Goal: Browse casually

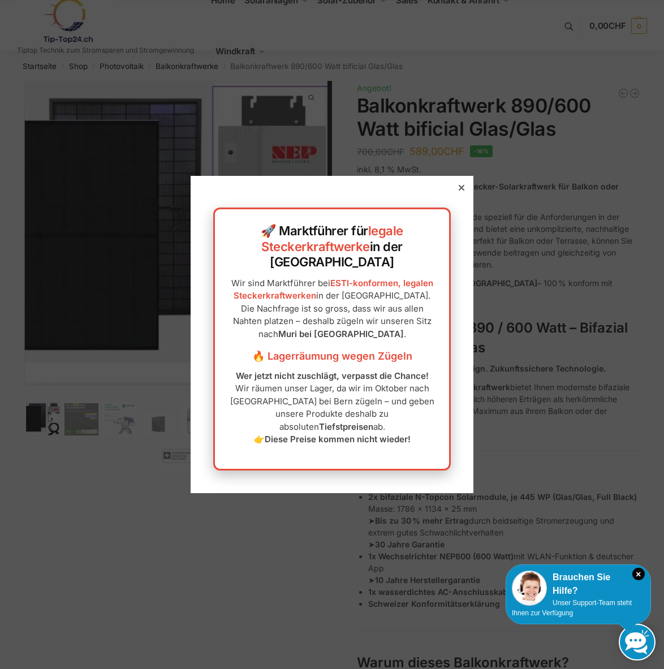
click at [456, 193] on div at bounding box center [461, 188] width 10 height 10
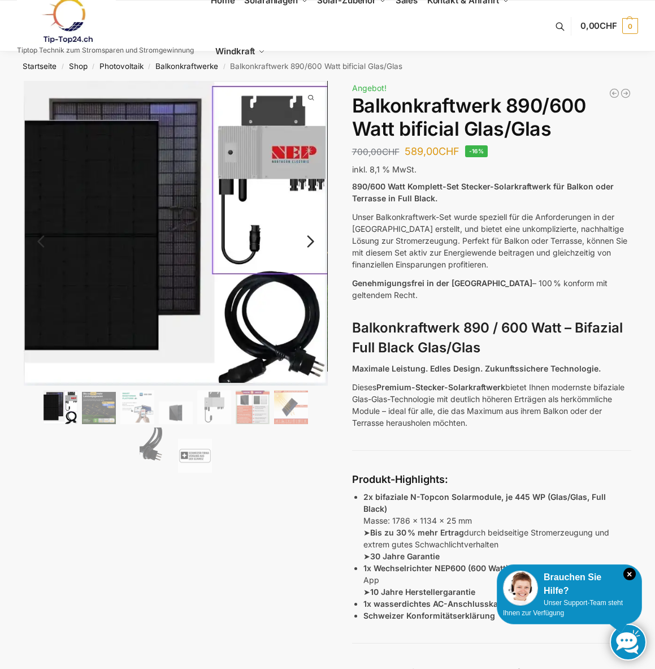
click at [47, 404] on img at bounding box center [61, 407] width 34 height 34
click at [98, 413] on img at bounding box center [99, 408] width 34 height 32
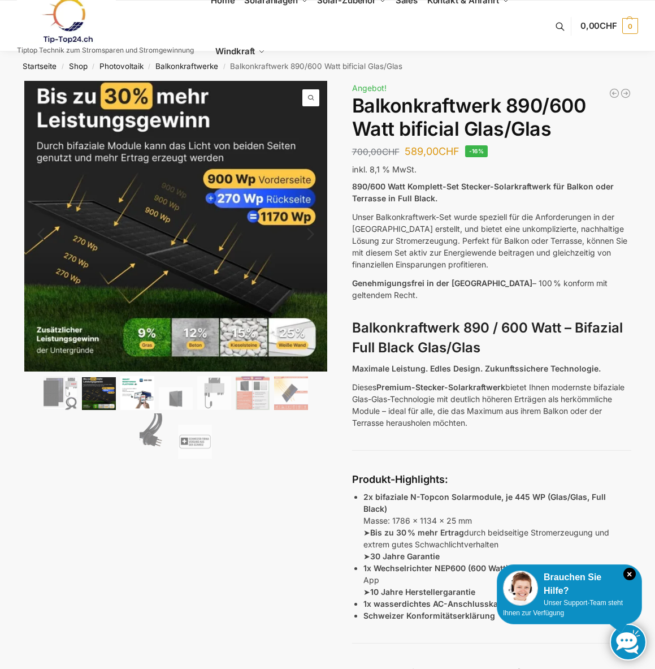
click at [138, 403] on img at bounding box center [137, 393] width 34 height 34
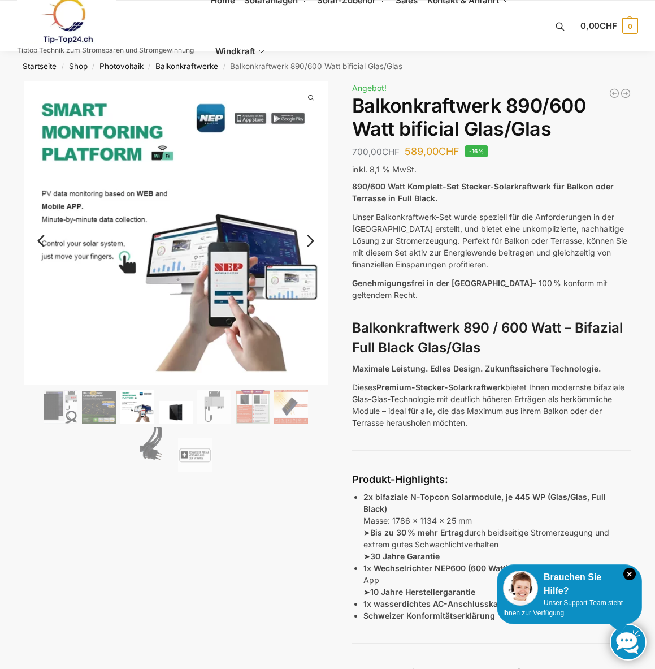
click at [177, 406] on img at bounding box center [176, 412] width 34 height 23
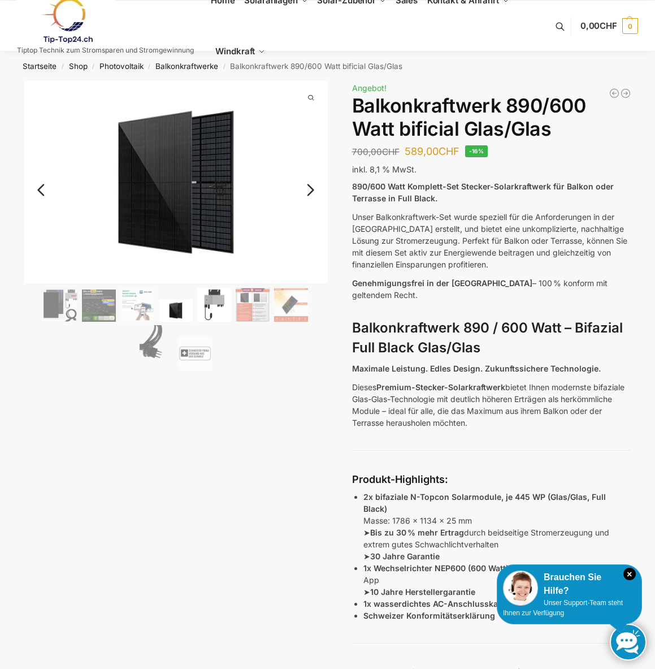
click at [219, 312] on img at bounding box center [214, 305] width 34 height 34
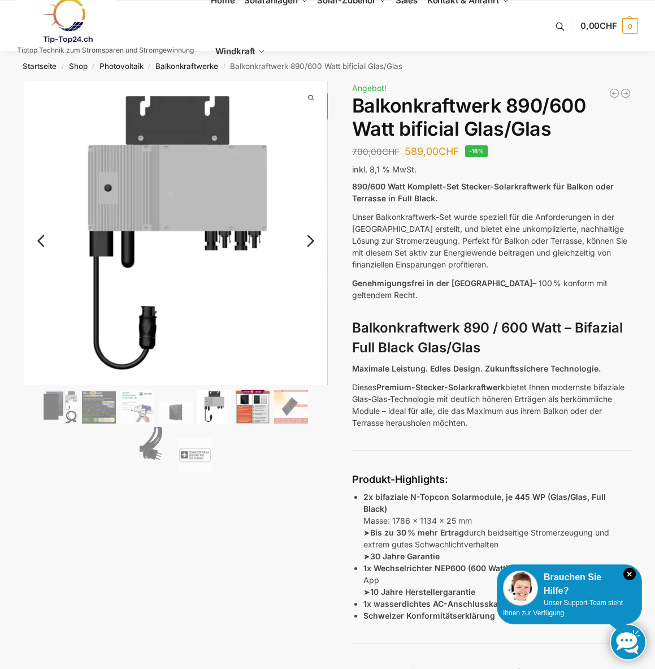
click at [246, 408] on img at bounding box center [253, 407] width 34 height 34
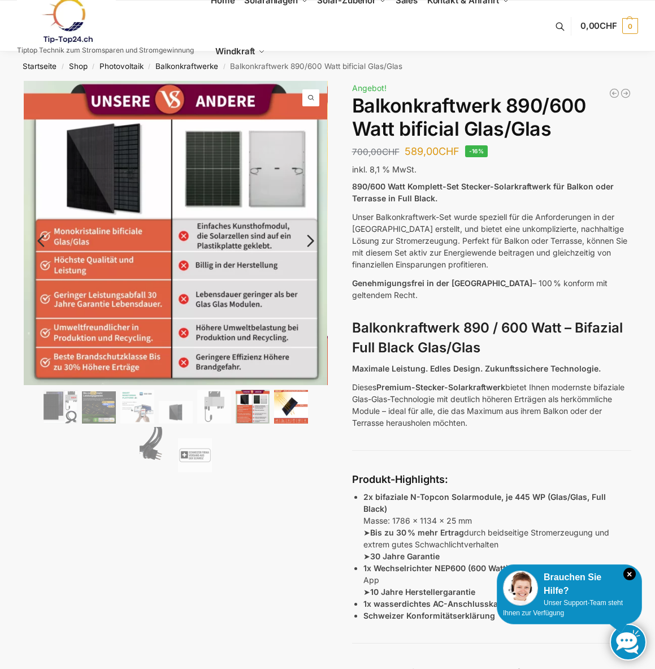
click at [284, 411] on img at bounding box center [291, 407] width 34 height 34
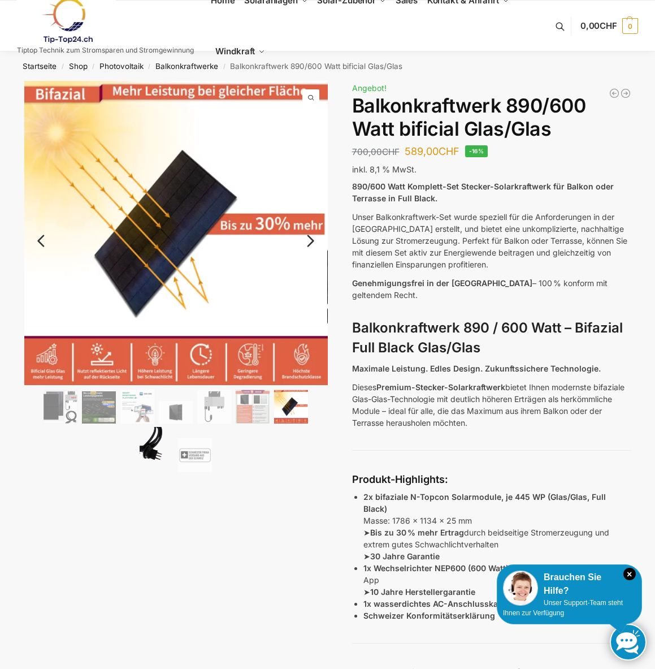
click at [150, 446] on img at bounding box center [157, 449] width 34 height 45
